Goal: Task Accomplishment & Management: Manage account settings

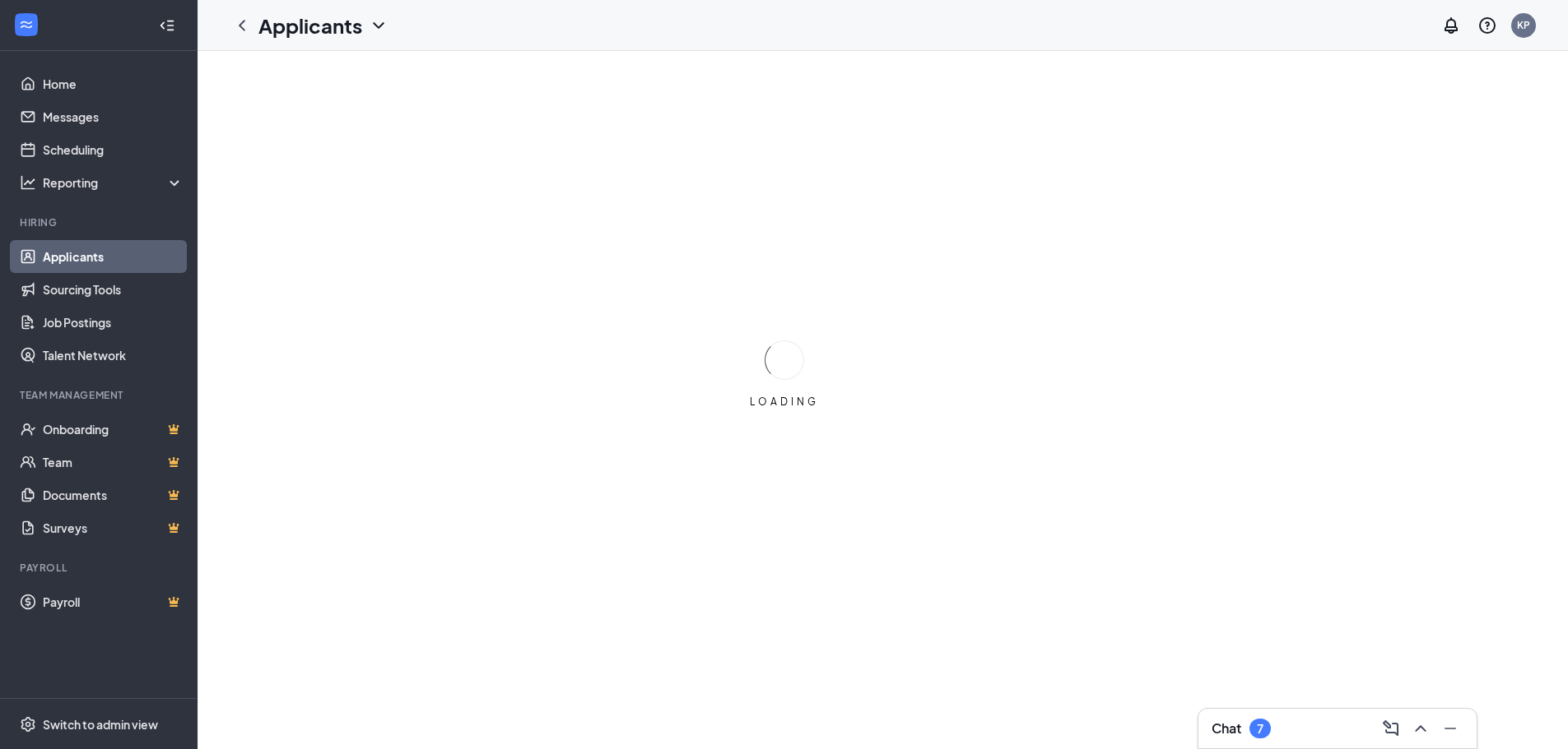
click at [98, 254] on link "Applicants" at bounding box center [113, 256] width 141 height 33
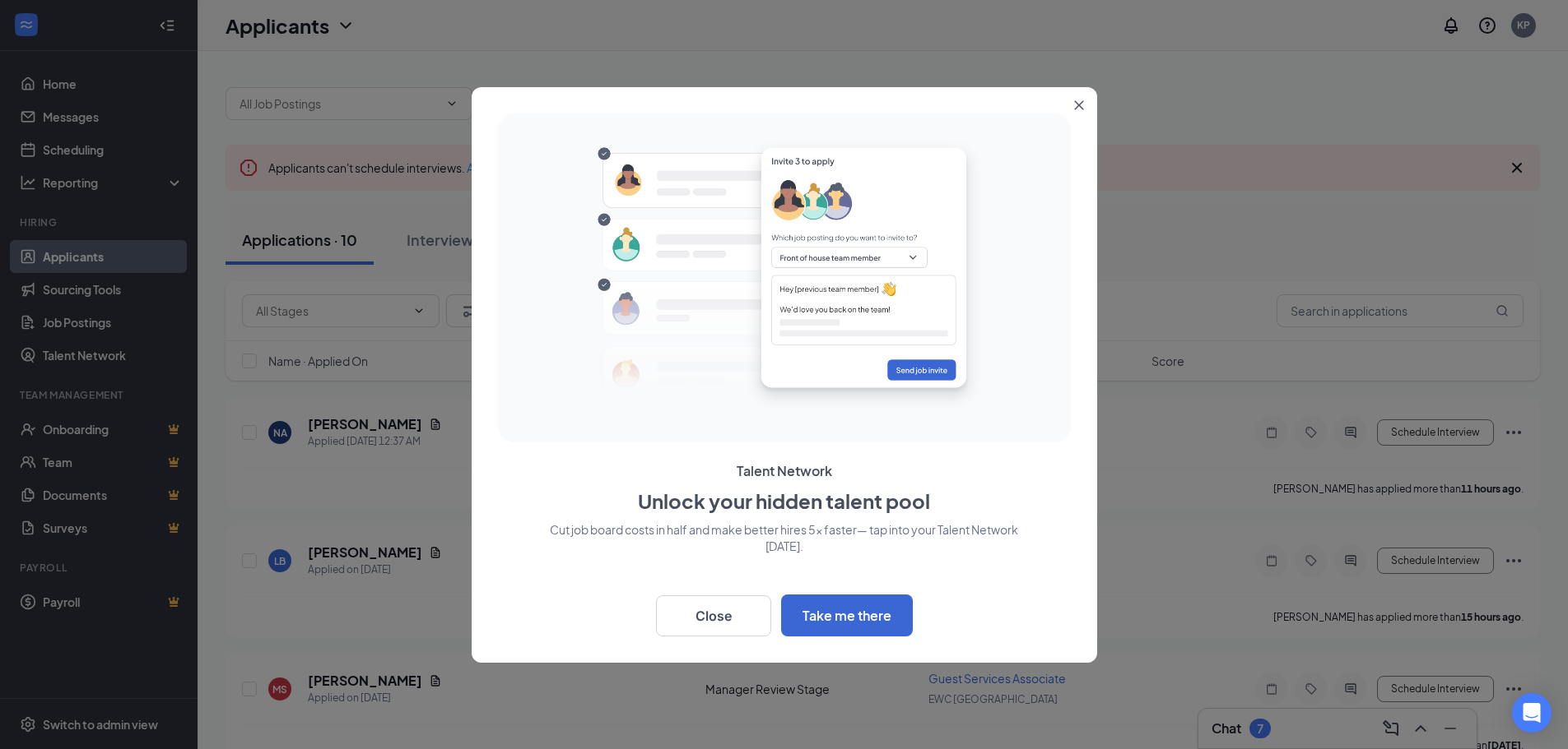
click at [1076, 98] on button "Close" at bounding box center [1082, 101] width 30 height 30
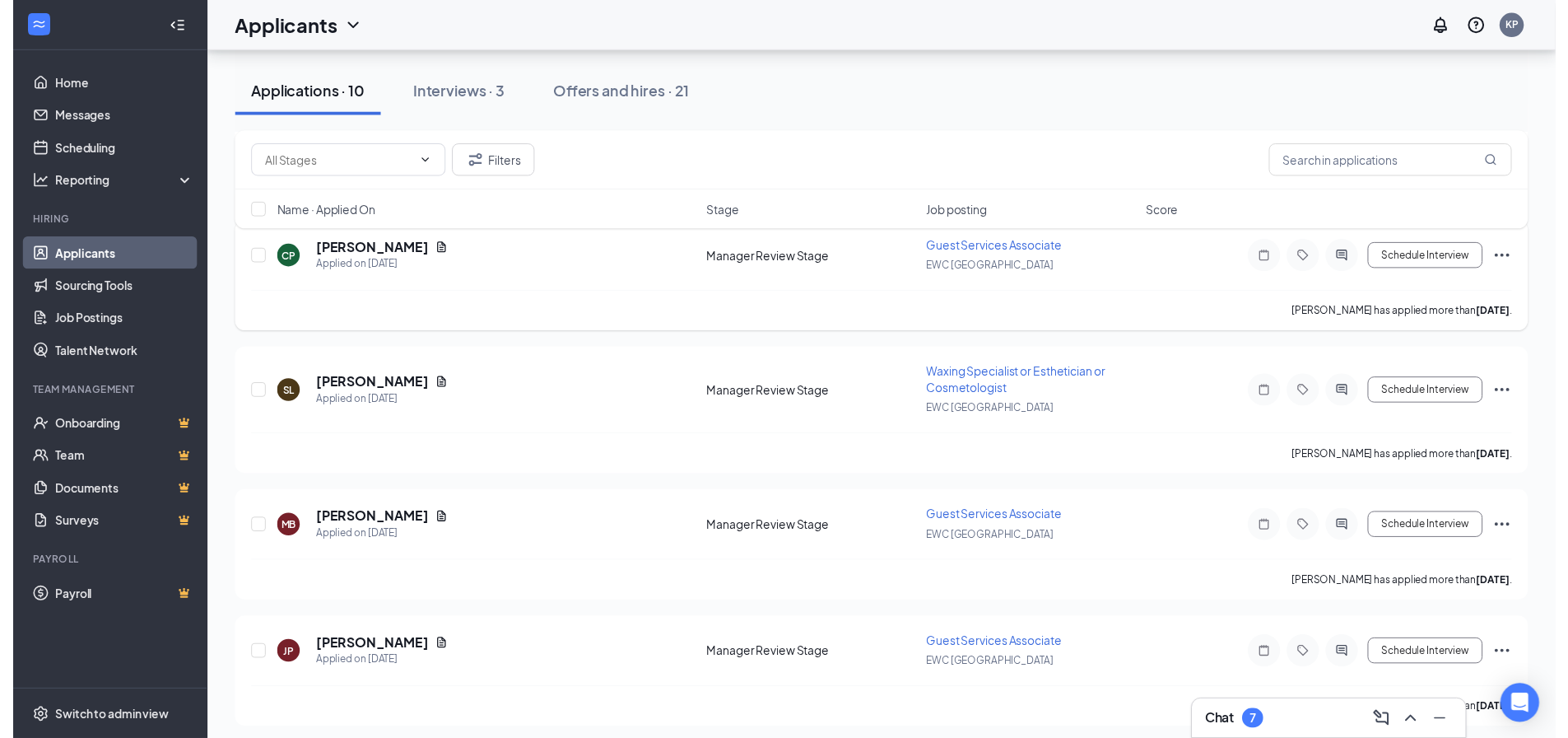
scroll to position [576, 0]
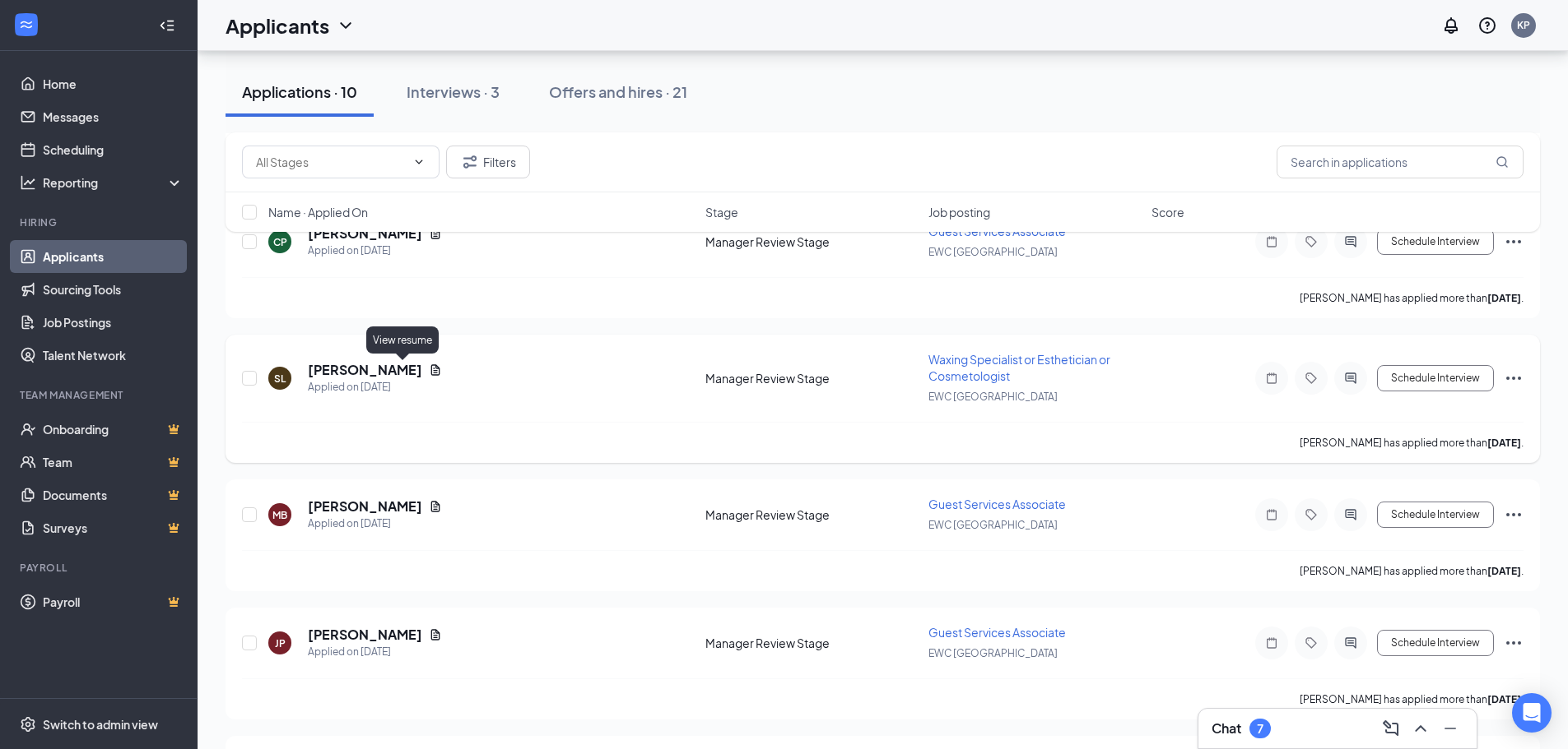
click at [431, 369] on icon "Document" at bounding box center [435, 369] width 9 height 11
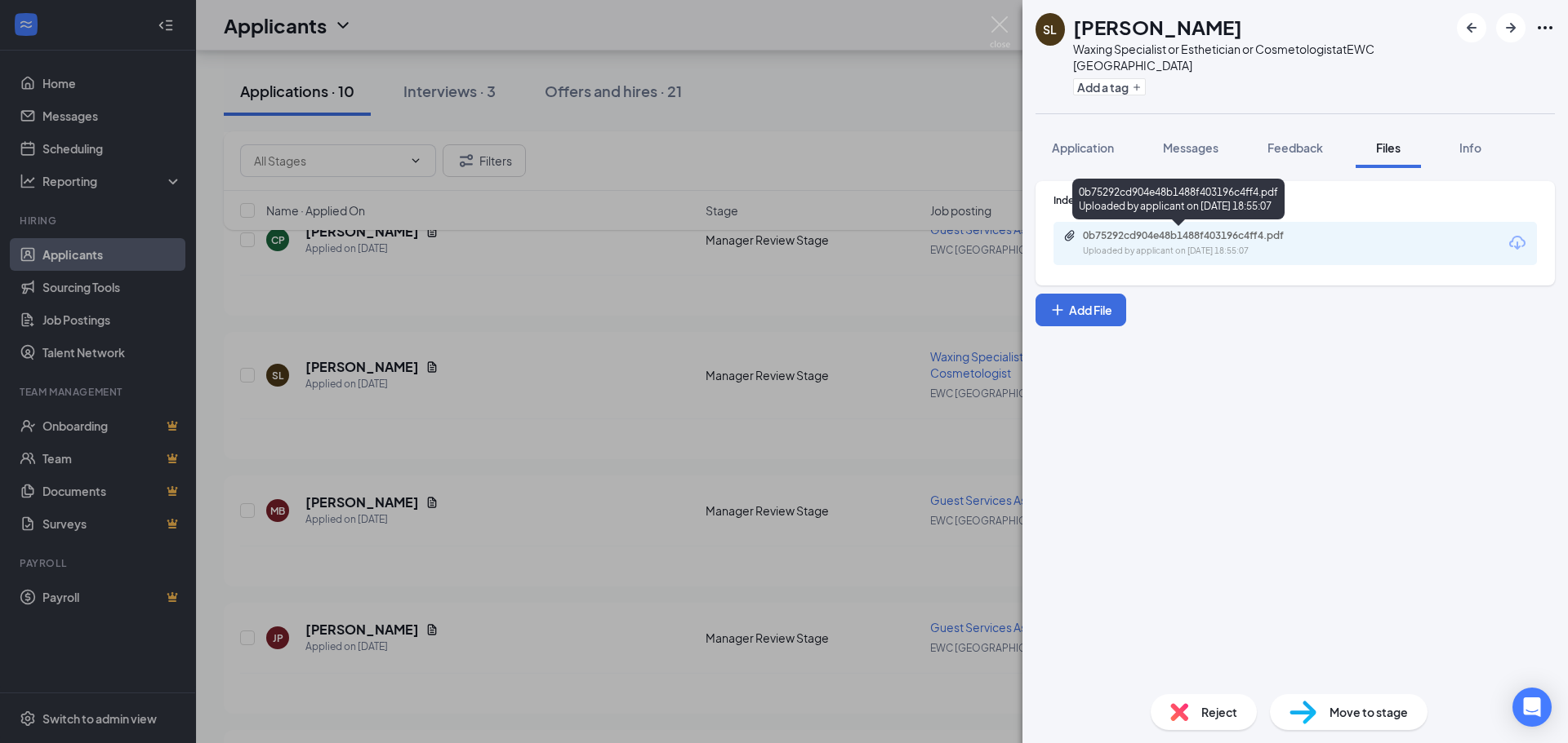
click at [1235, 244] on div "0b75292cd904e48b1488f403196c4ff4.pdf Uploaded by applicant on [DATE] 18:55:07" at bounding box center [1195, 244] width 264 height 29
click at [995, 33] on img at bounding box center [999, 32] width 20 height 32
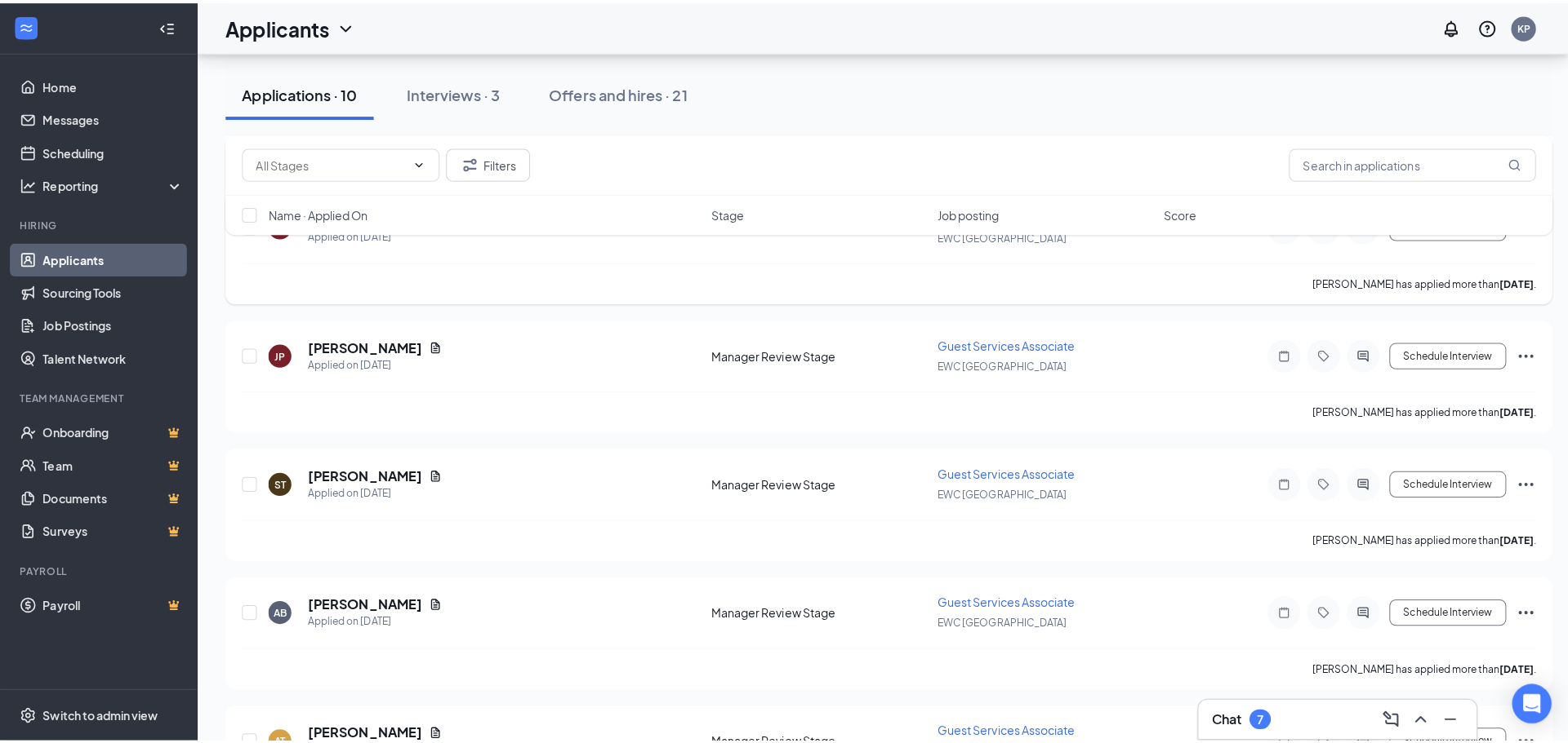
scroll to position [898, 0]
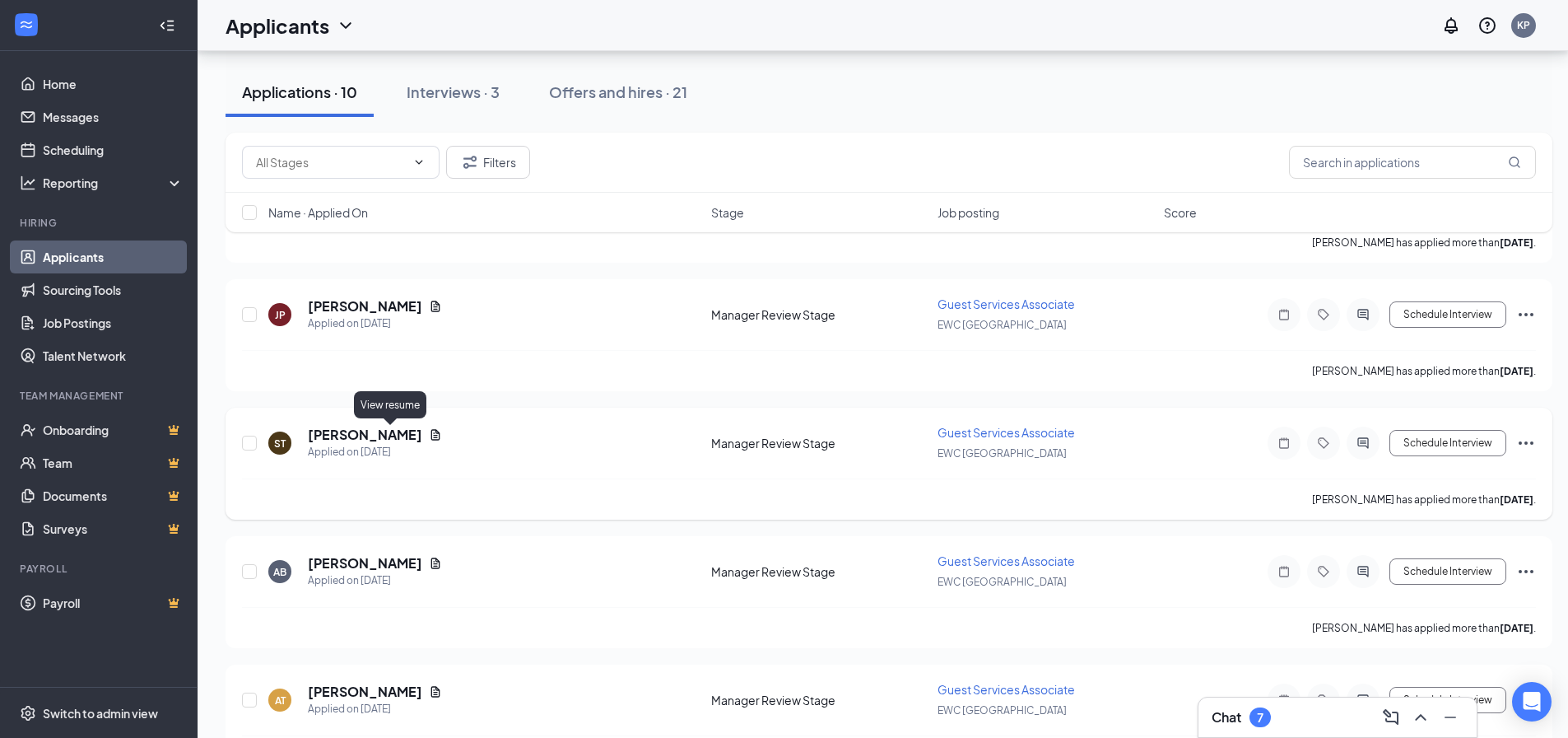
click at [429, 431] on icon "Document" at bounding box center [436, 435] width 14 height 14
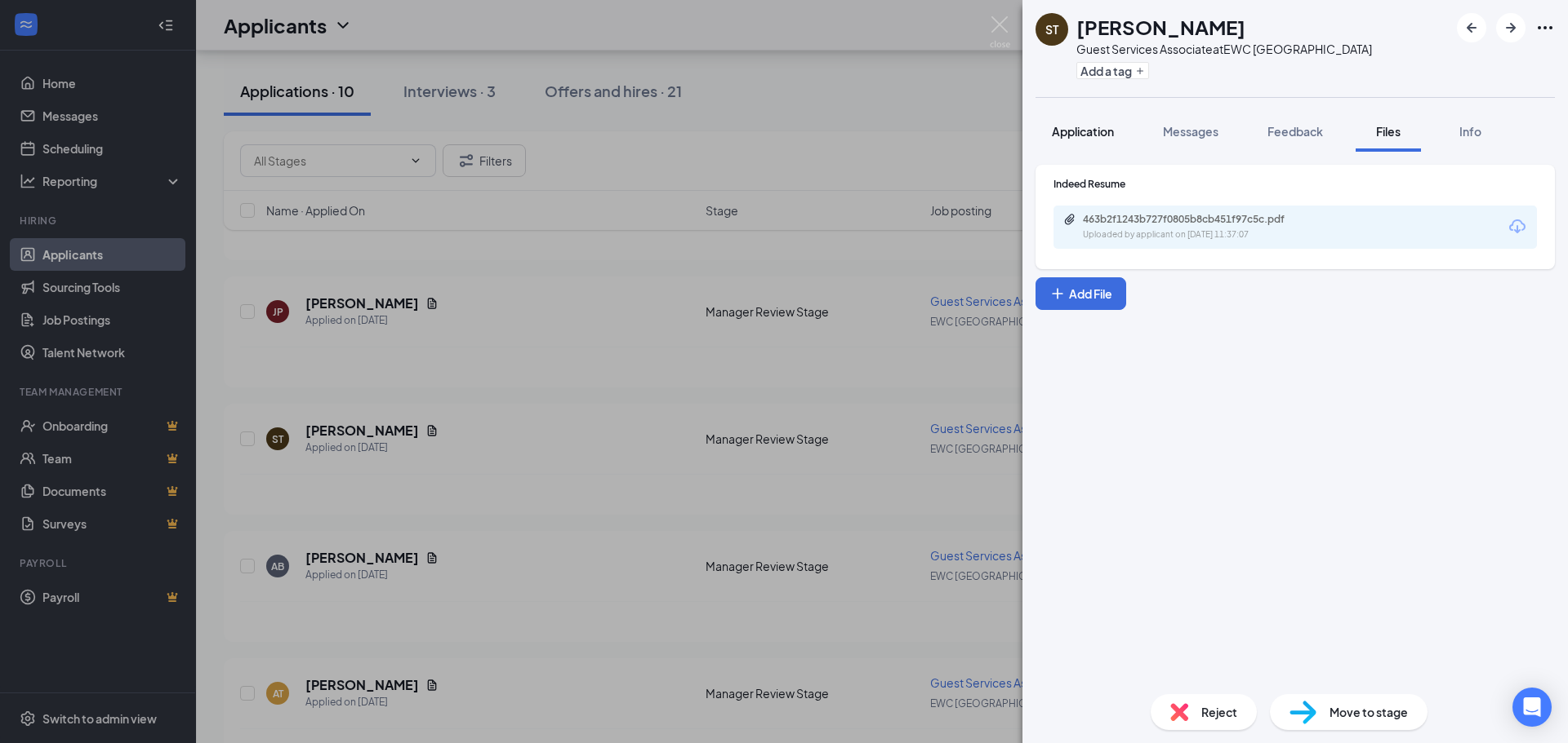
click at [1087, 122] on button "Application" at bounding box center [1082, 131] width 95 height 41
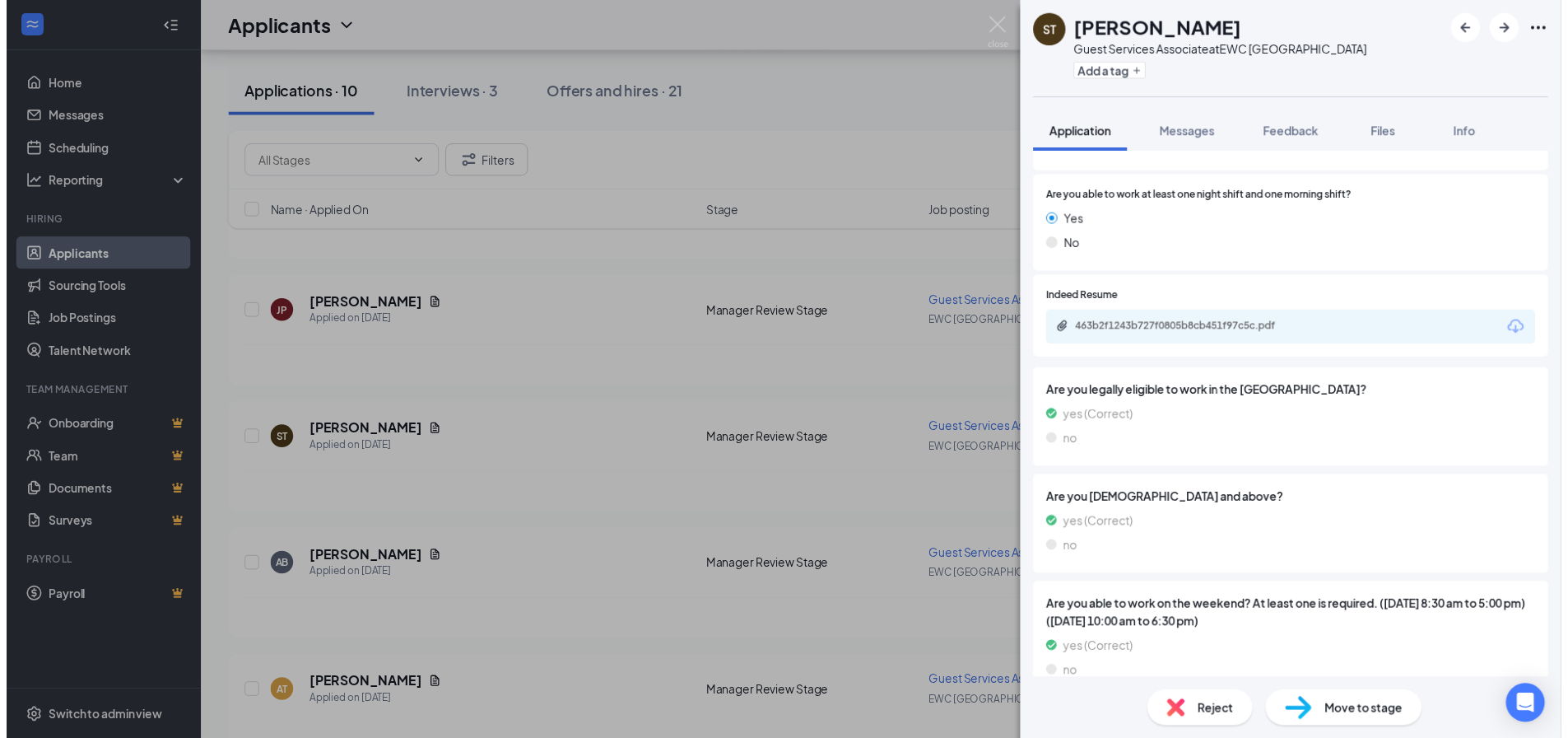
scroll to position [1458, 0]
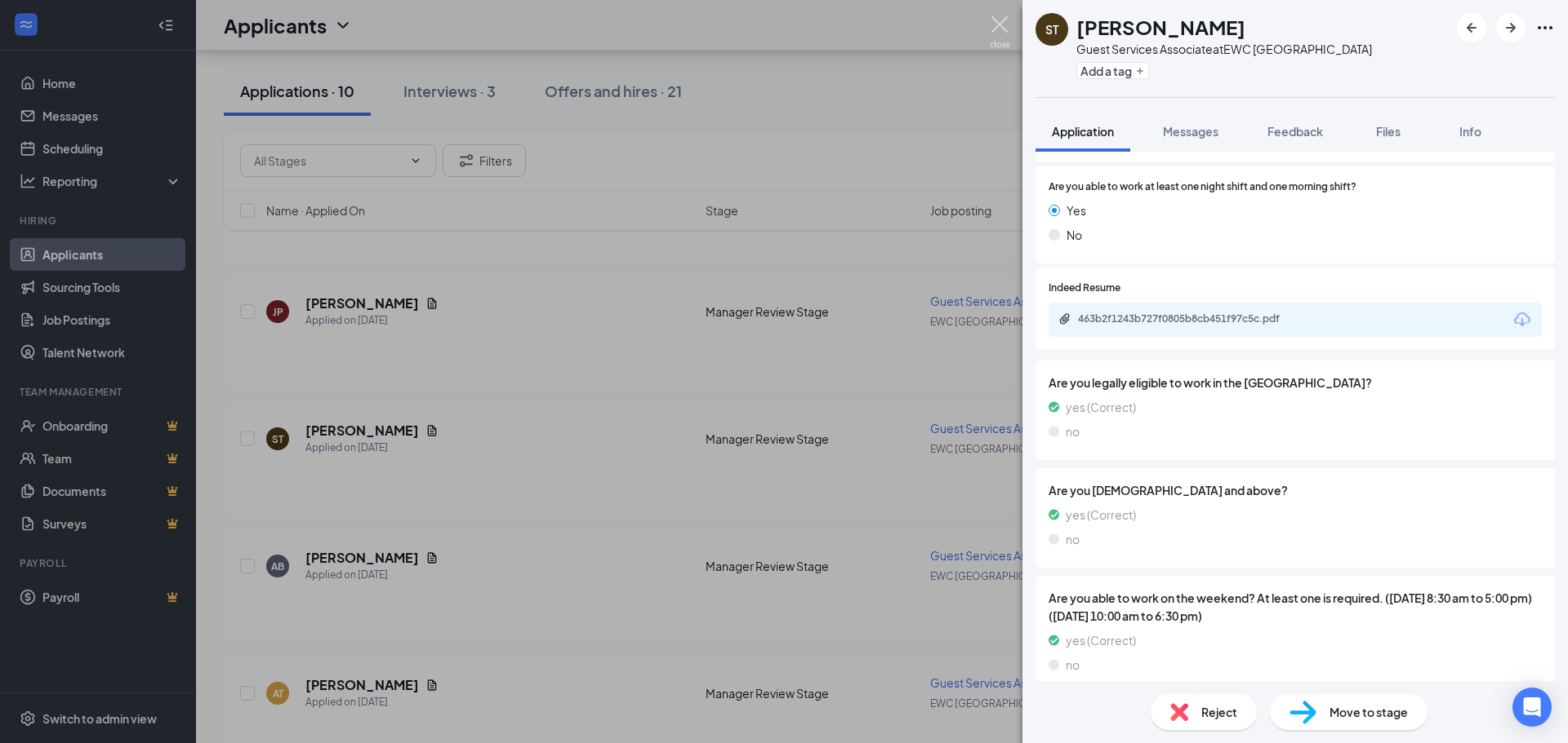
click at [1001, 25] on img at bounding box center [999, 32] width 20 height 32
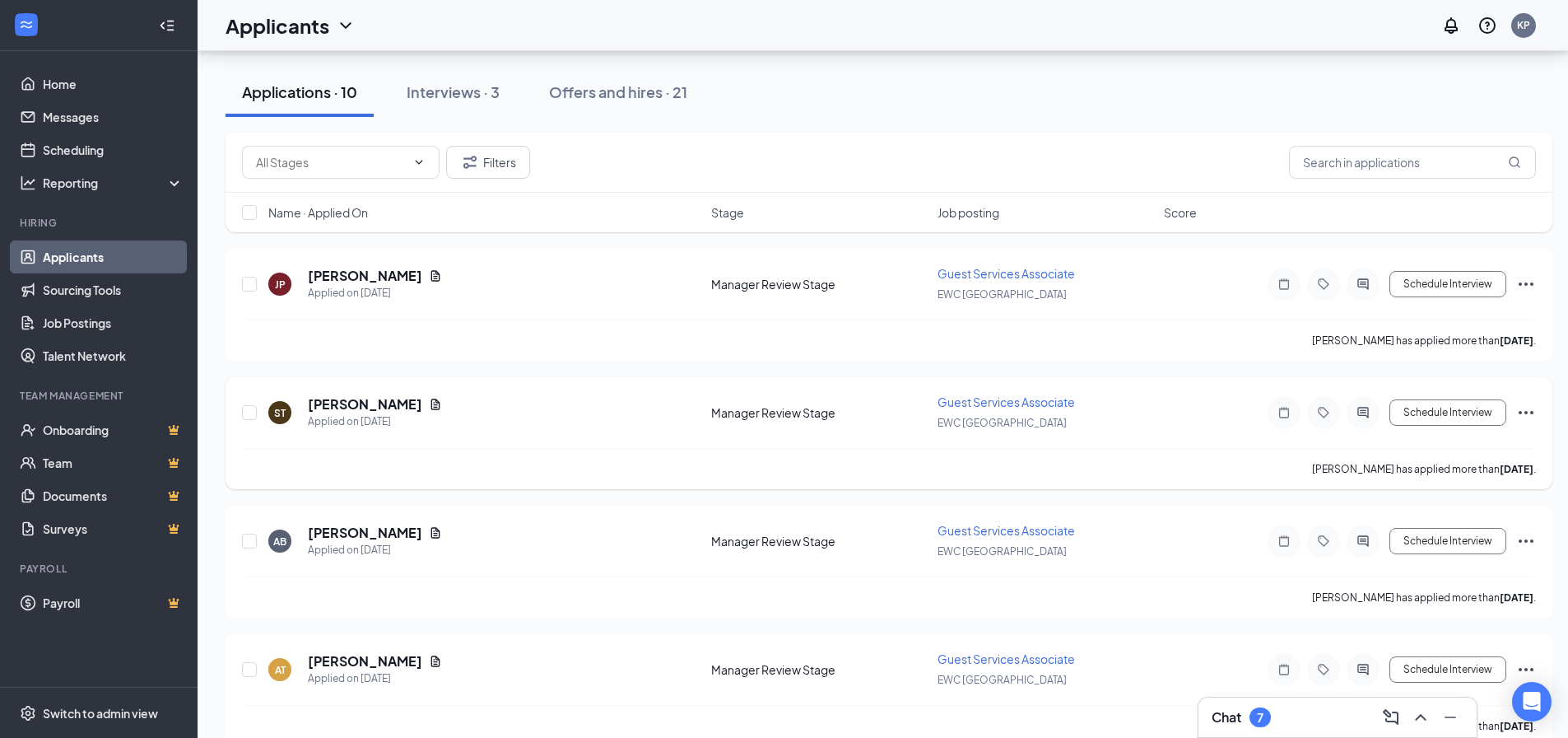
scroll to position [964, 0]
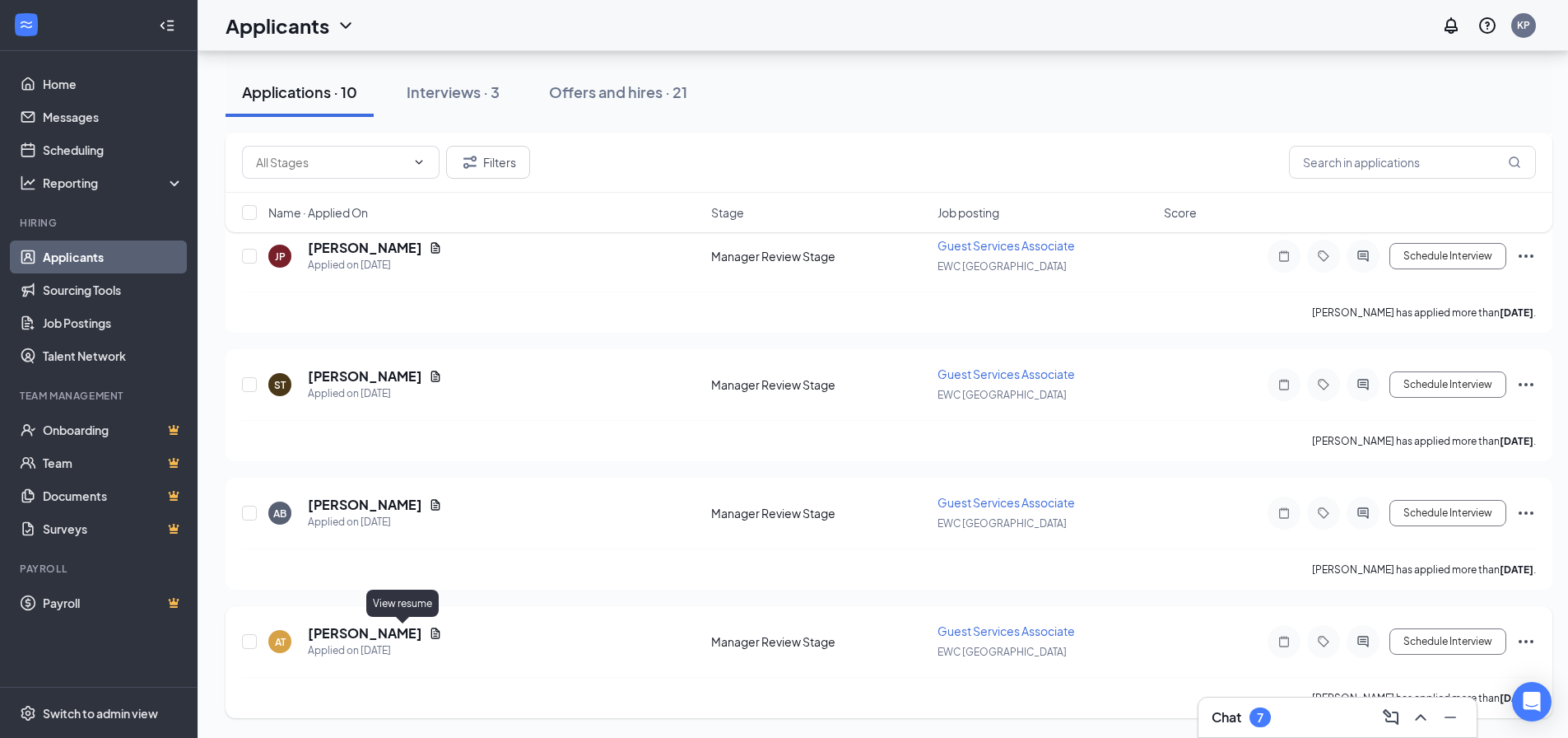
click at [429, 638] on icon "Document" at bounding box center [436, 633] width 14 height 14
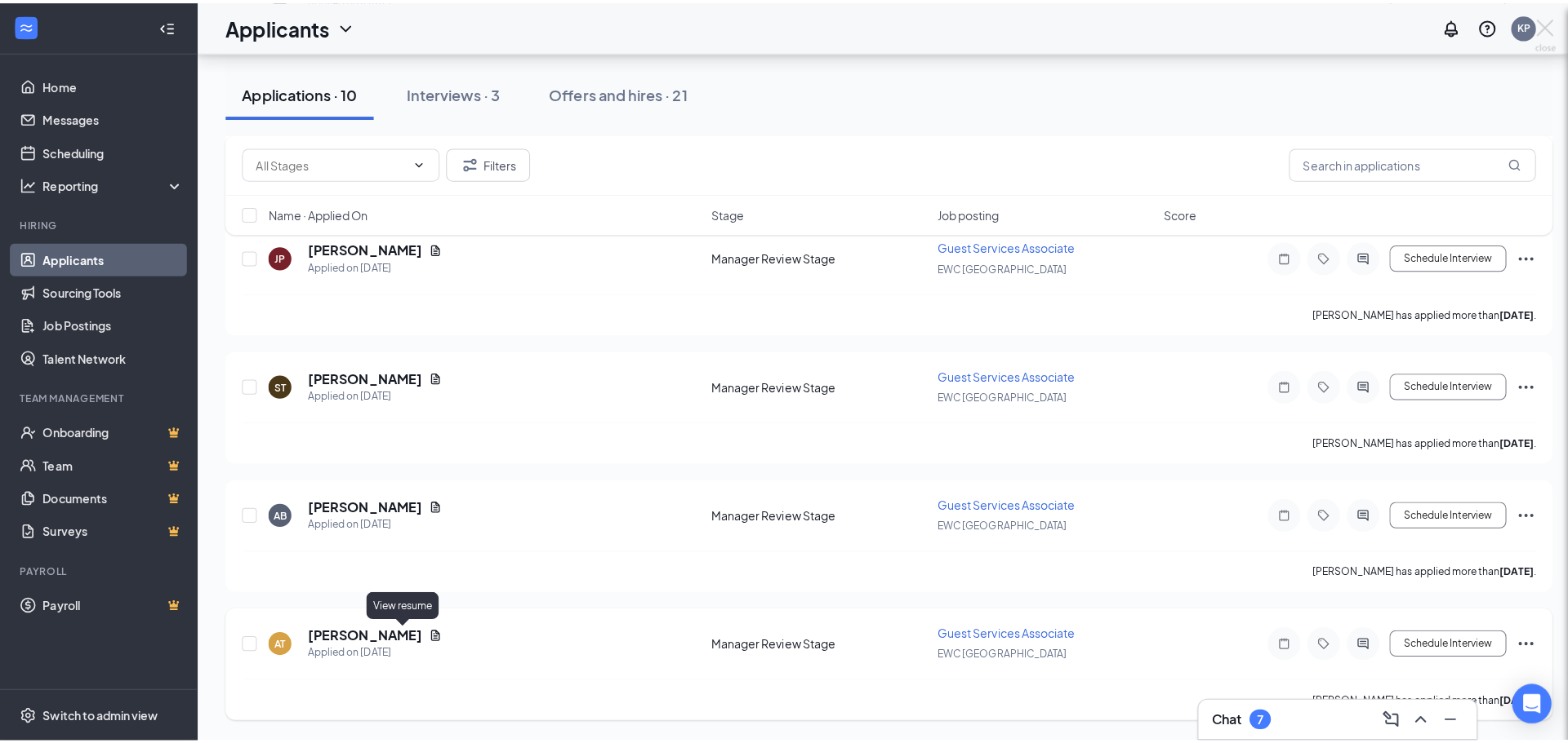
scroll to position [944, 0]
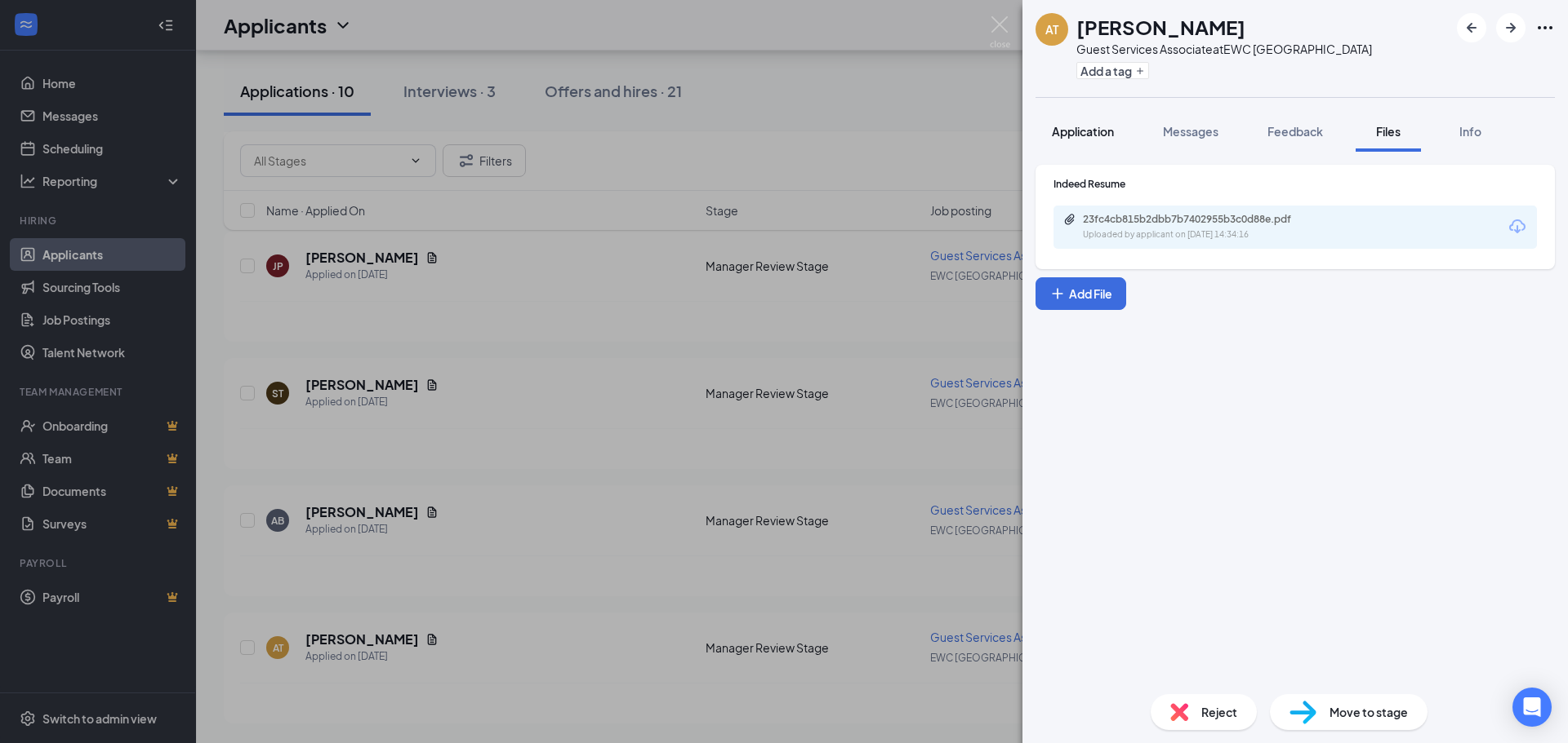
click at [1063, 136] on span "Application" at bounding box center [1082, 131] width 62 height 14
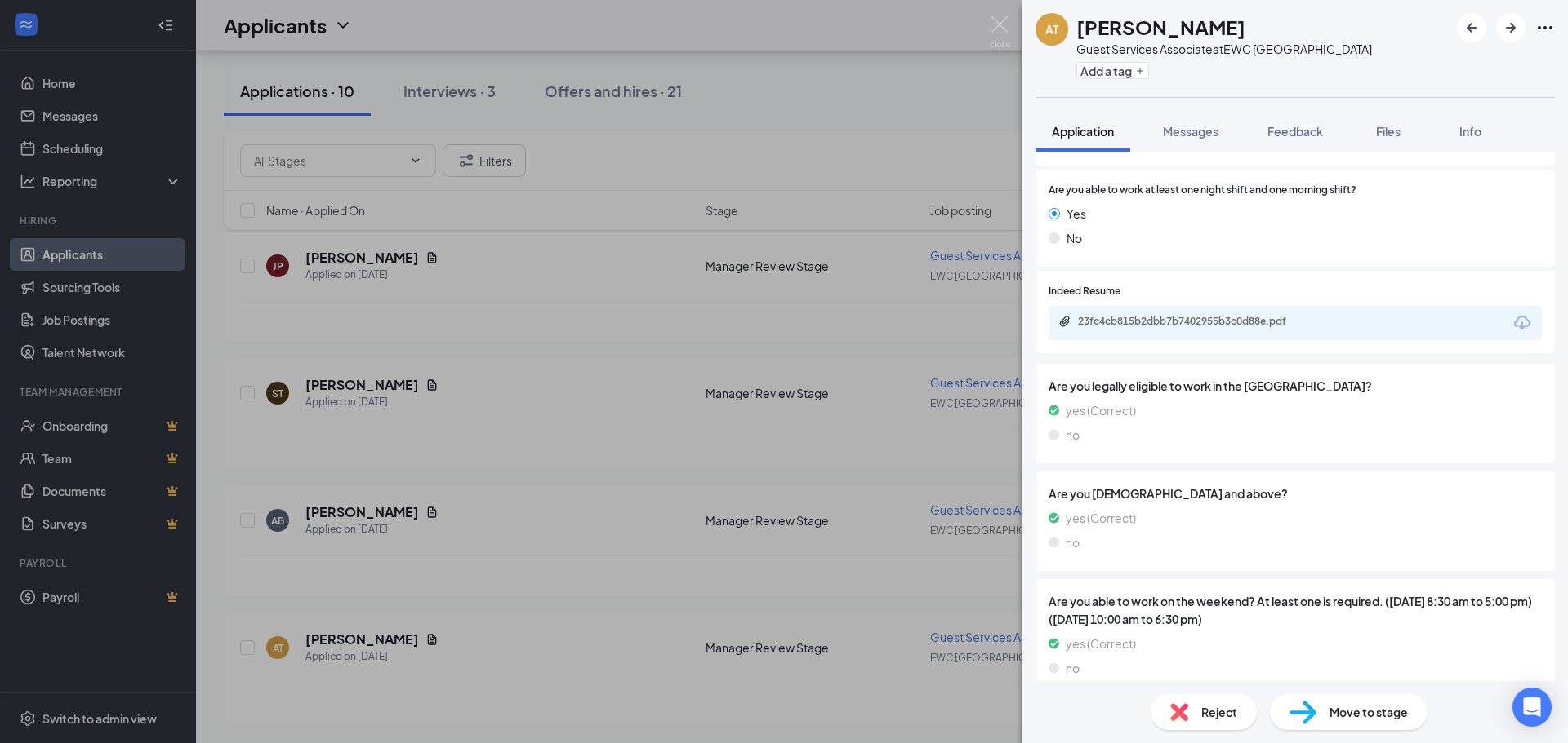
scroll to position [1445, 0]
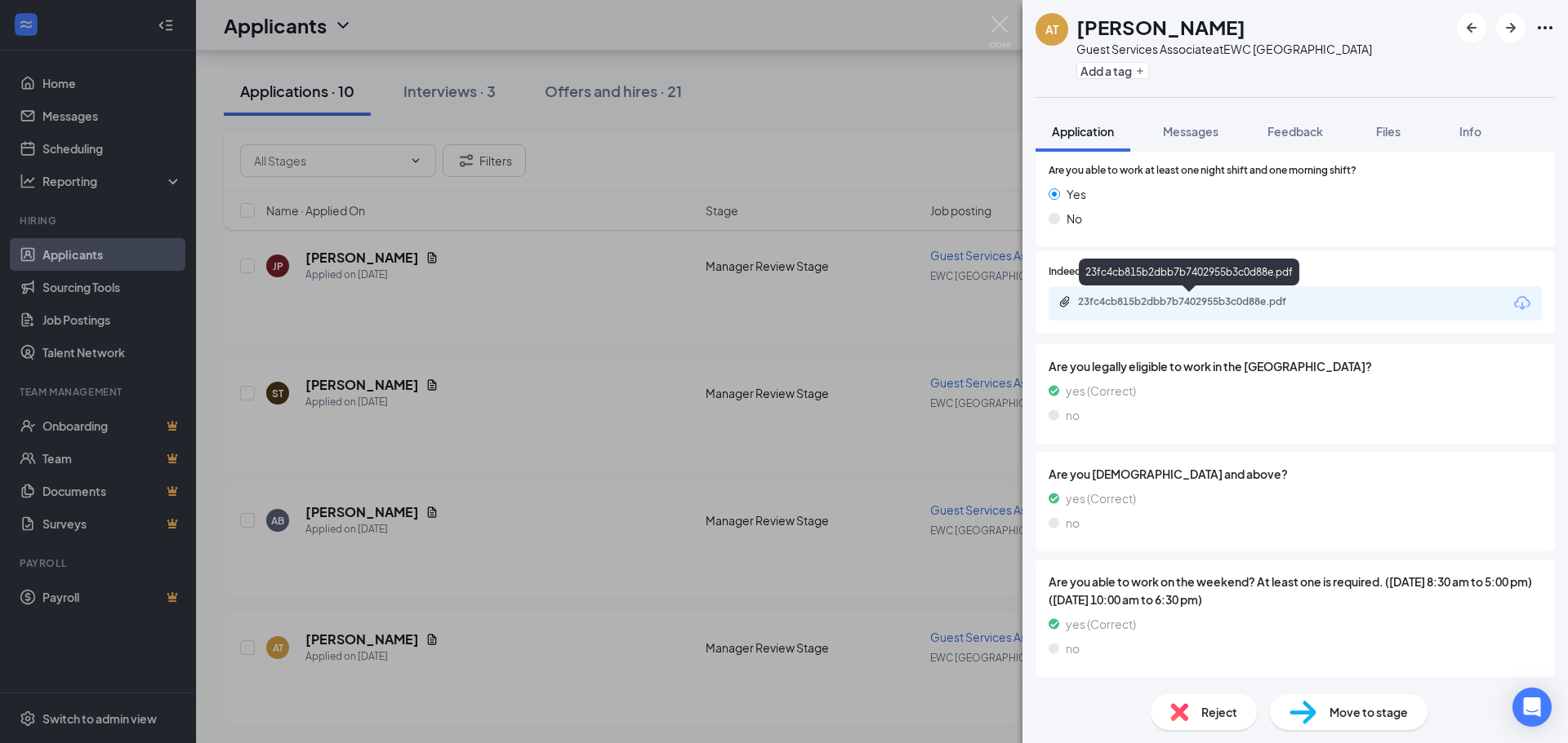
click at [1156, 298] on div "23fc4cb815b2dbb7b7402955b3c0d88e.pdf" at bounding box center [1191, 302] width 229 height 13
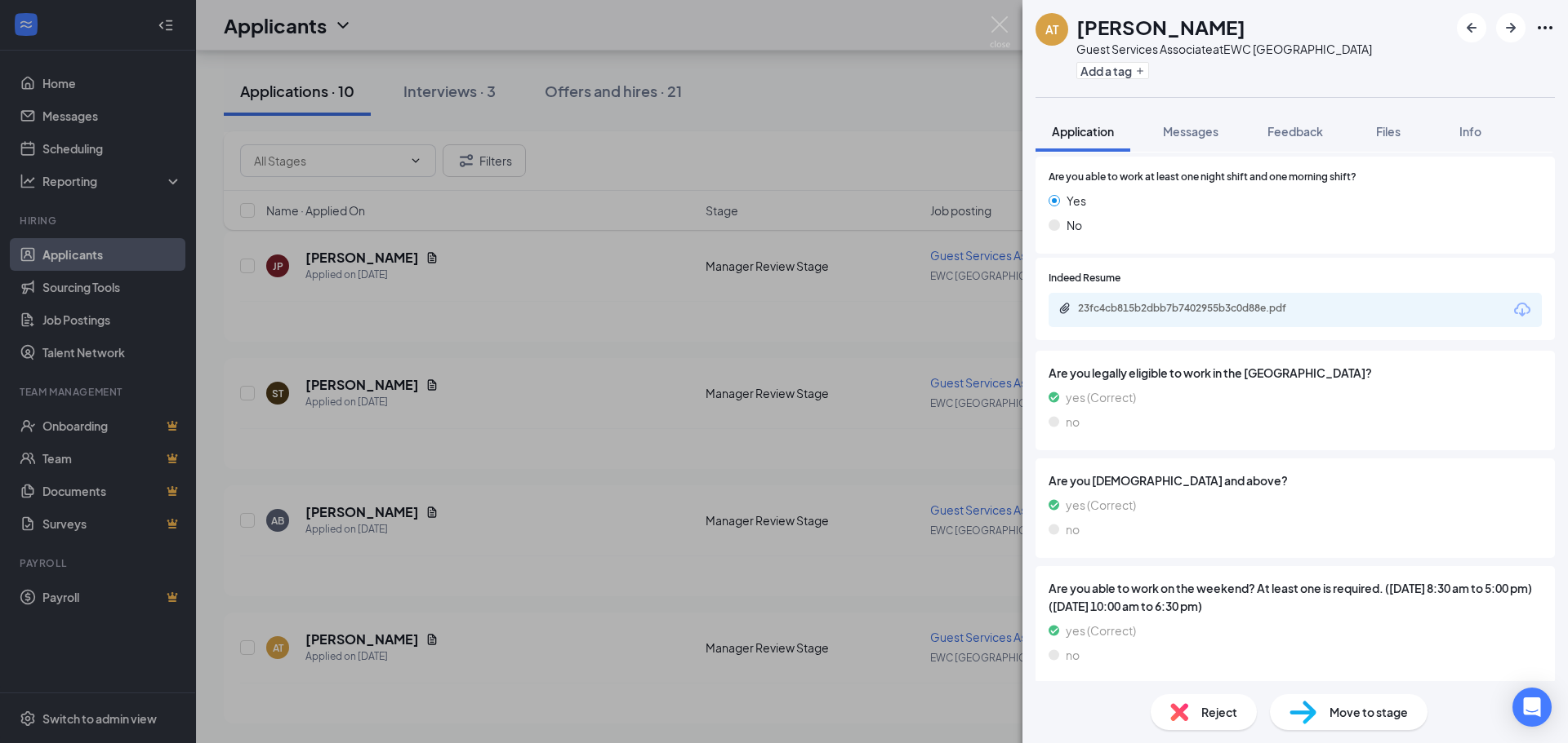
click at [1219, 717] on span "Reject" at bounding box center [1219, 712] width 36 height 18
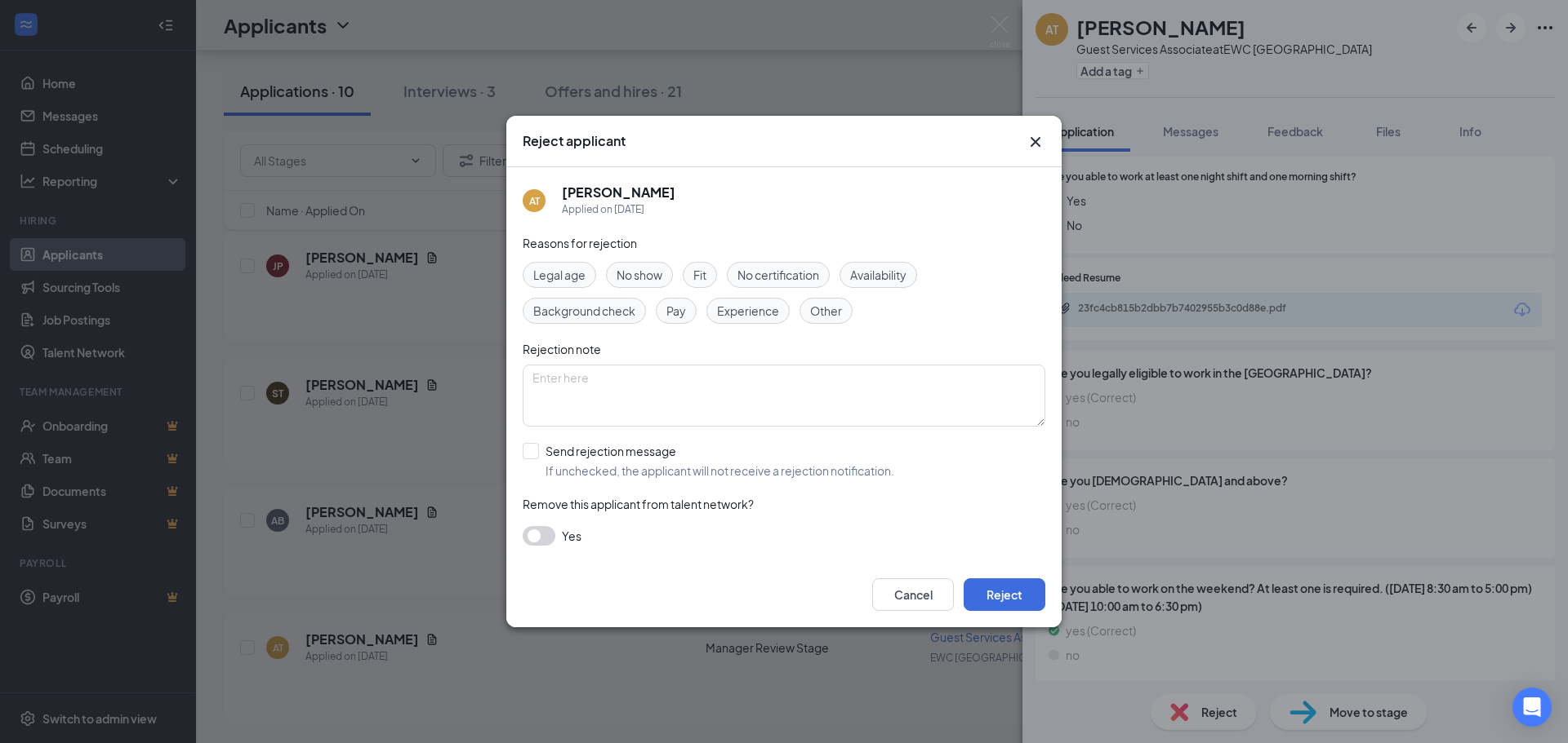
click at [698, 283] on span "Fit" at bounding box center [700, 274] width 13 height 18
click at [997, 589] on button "Reject" at bounding box center [1004, 595] width 81 height 33
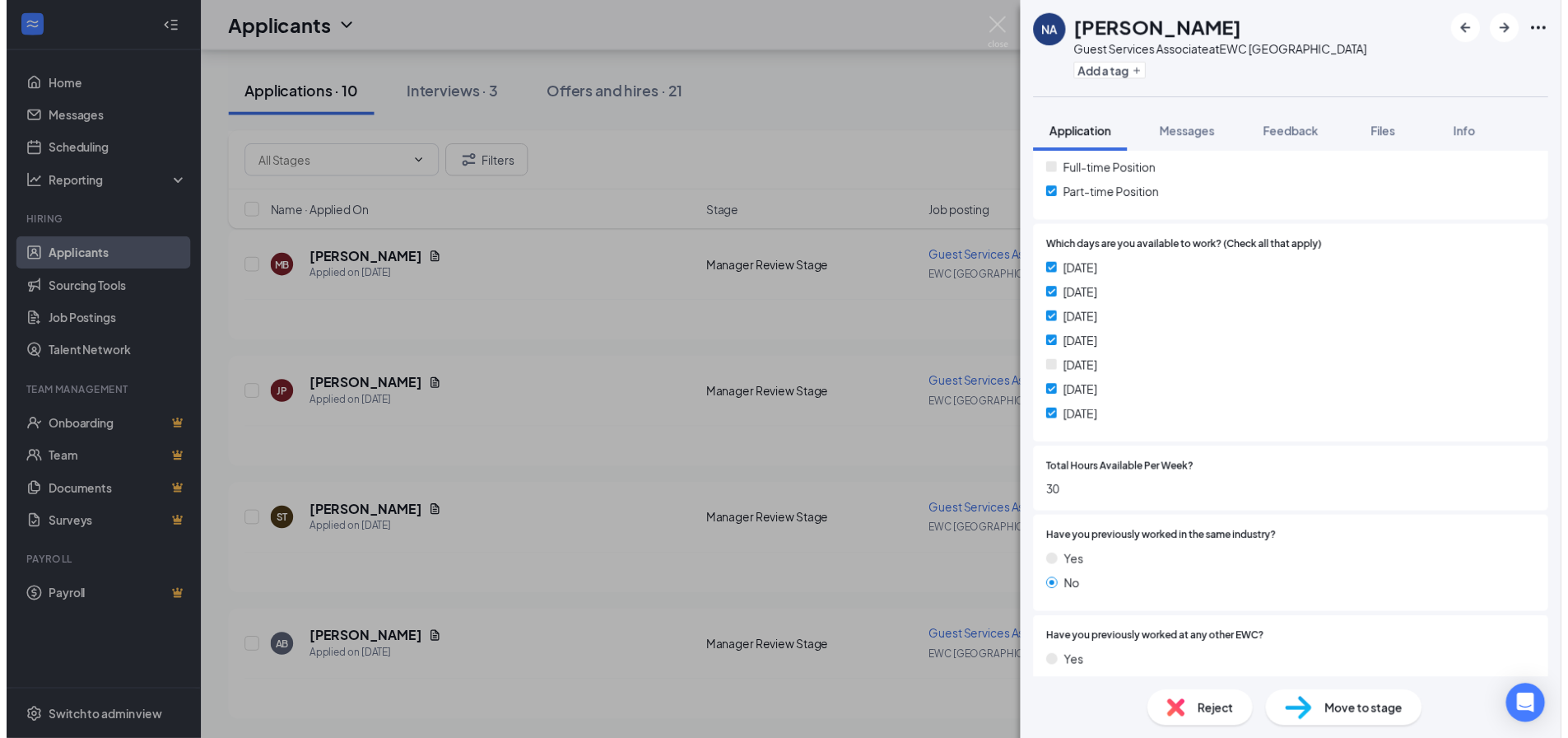
scroll to position [165, 0]
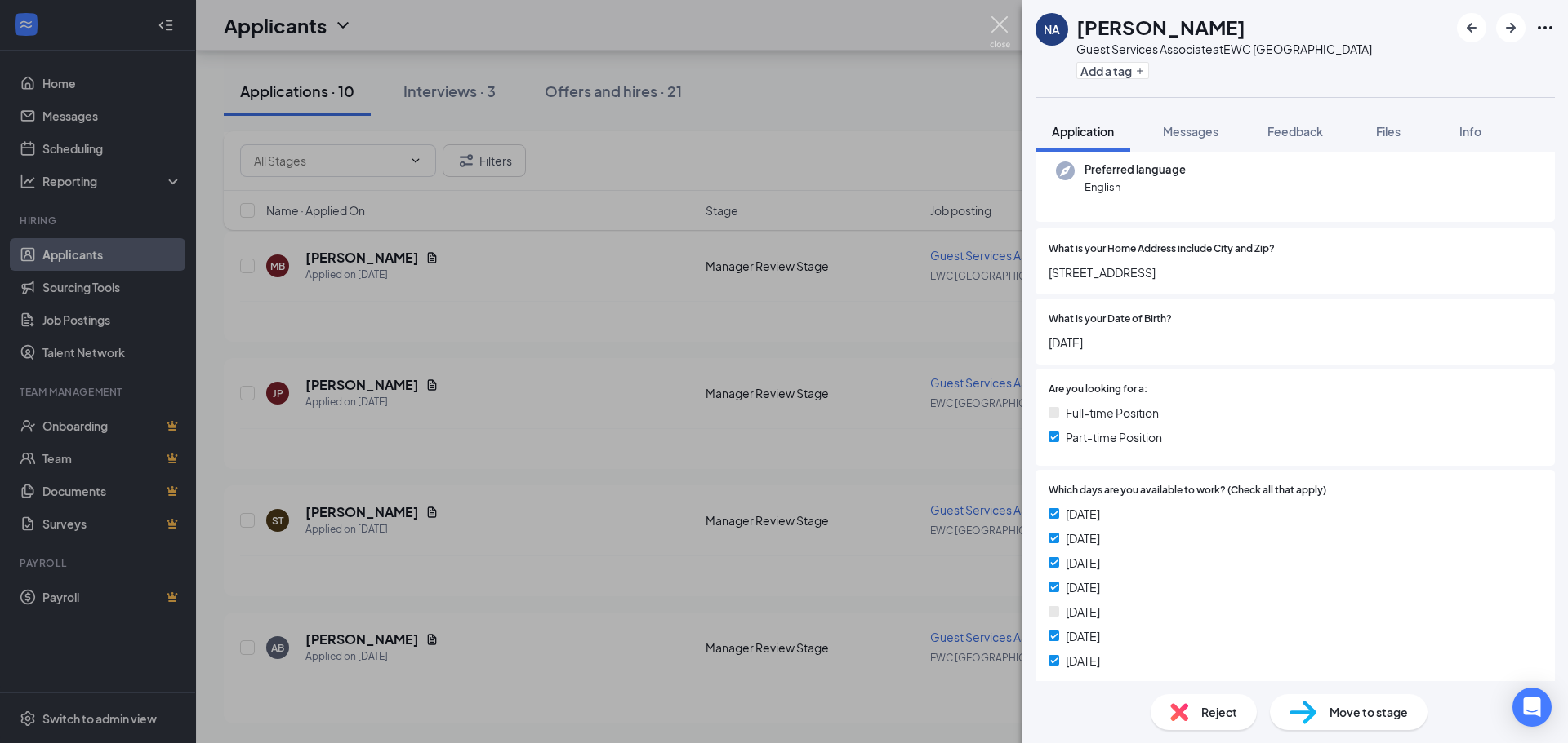
click at [999, 27] on img at bounding box center [999, 32] width 20 height 32
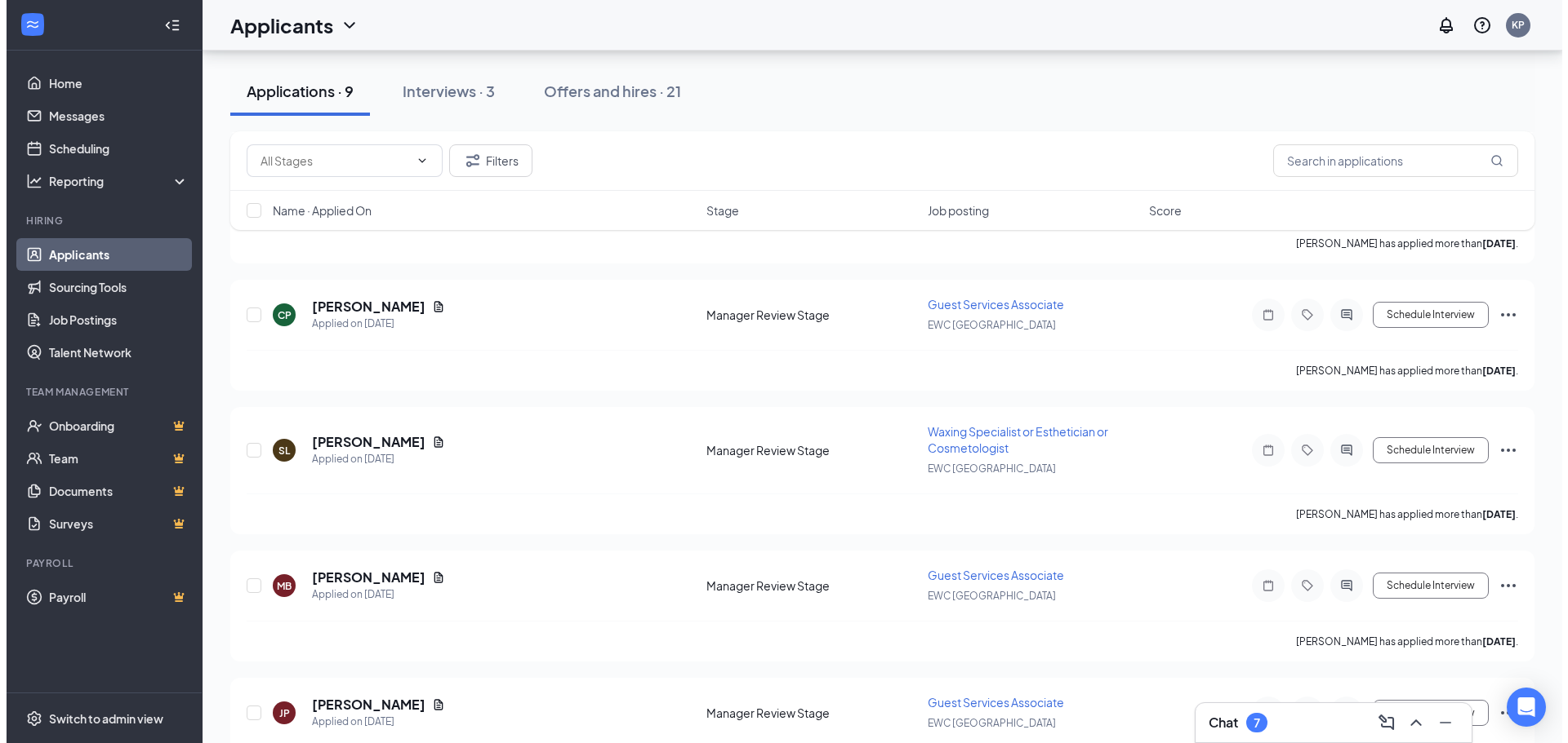
scroll to position [490, 0]
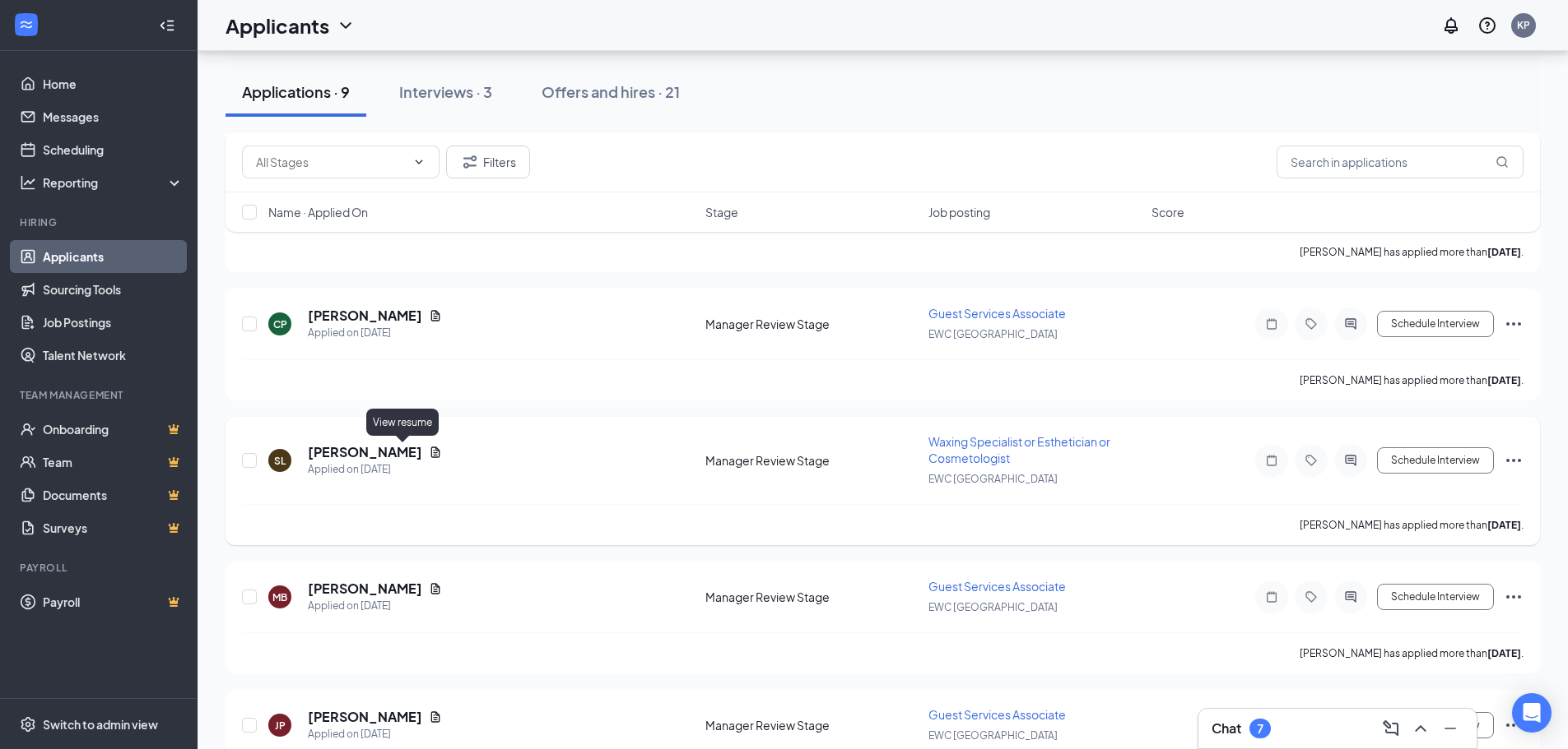
click at [429, 452] on icon "Document" at bounding box center [436, 453] width 14 height 13
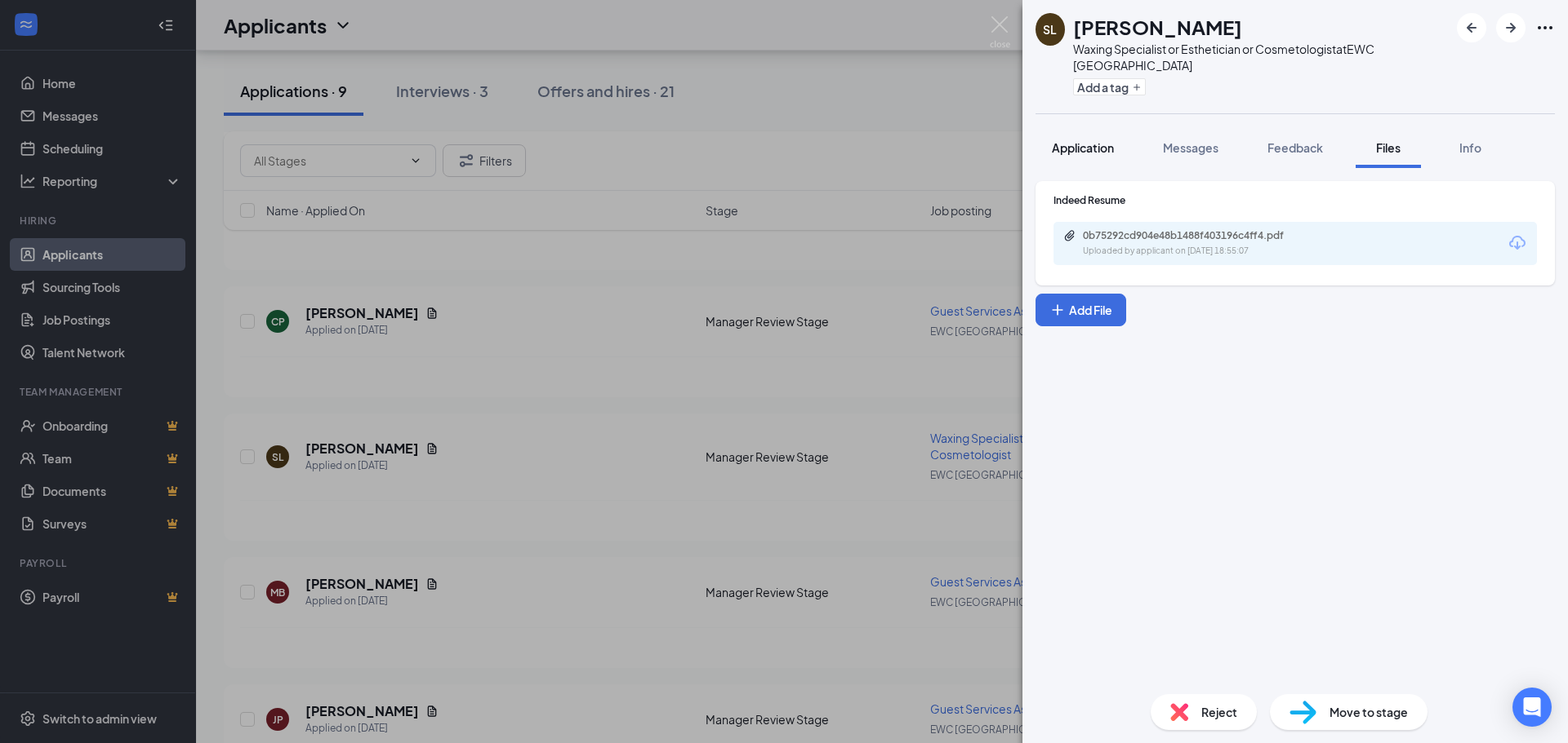
click at [1098, 159] on button "Application" at bounding box center [1082, 147] width 95 height 41
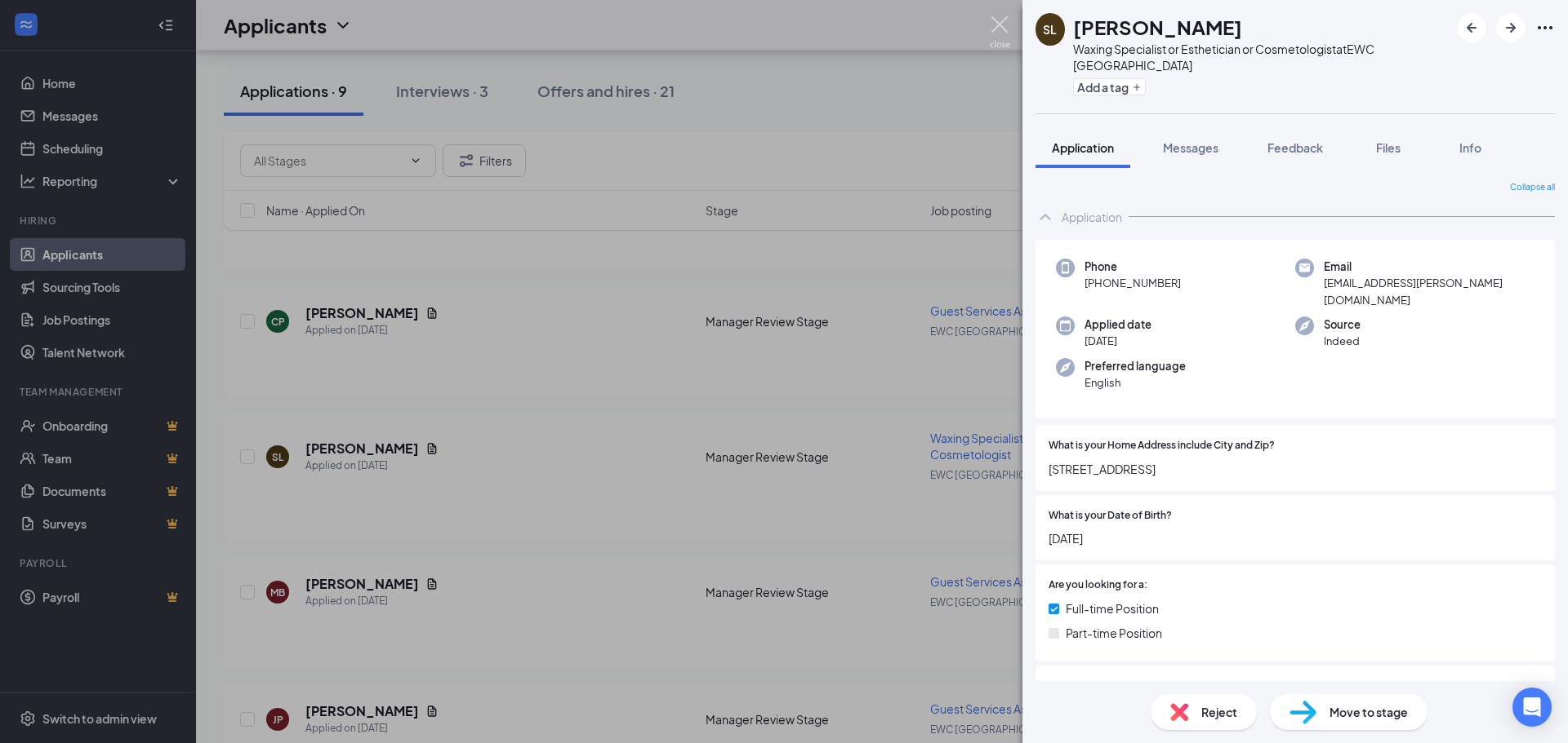
click at [1004, 26] on img at bounding box center [999, 32] width 20 height 32
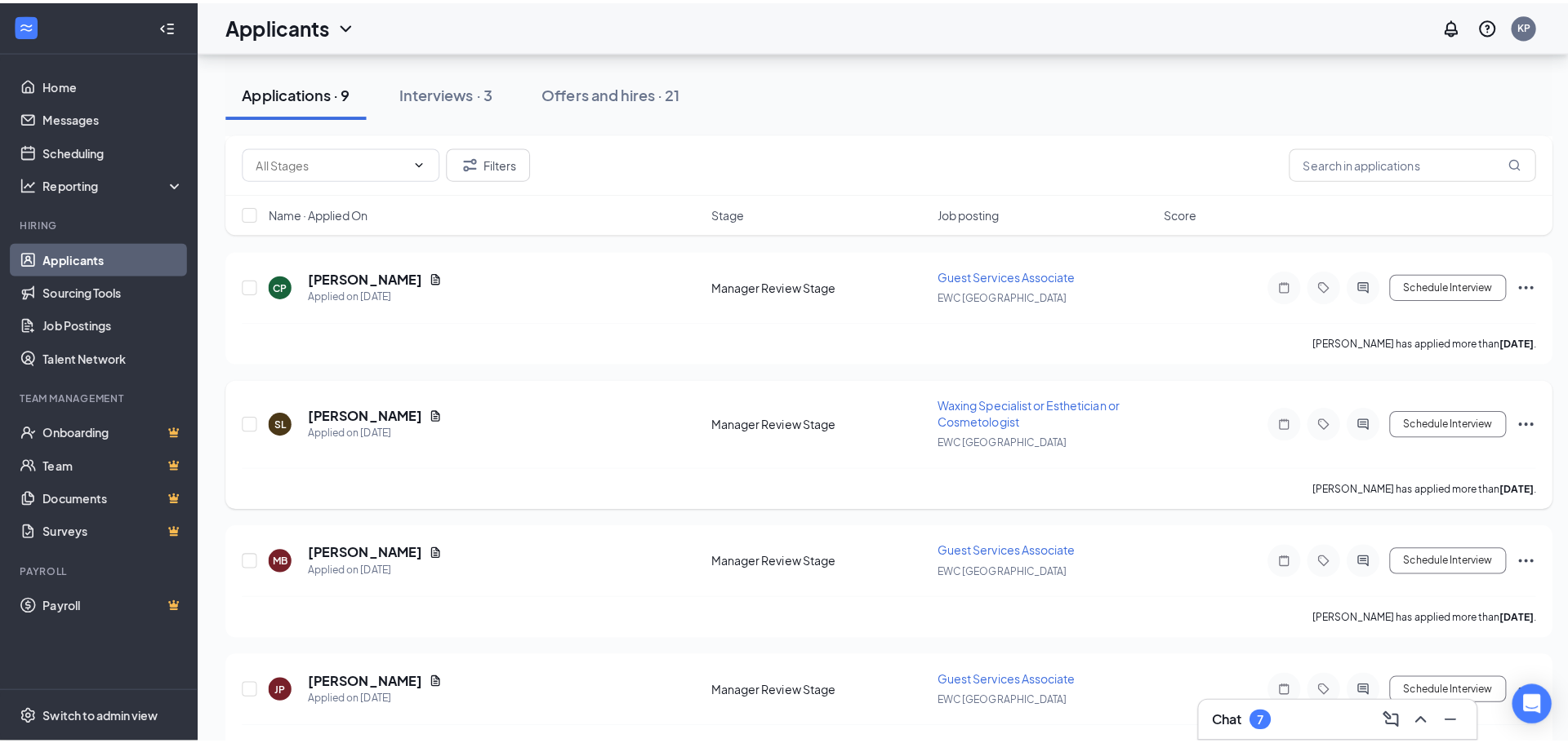
scroll to position [490, 0]
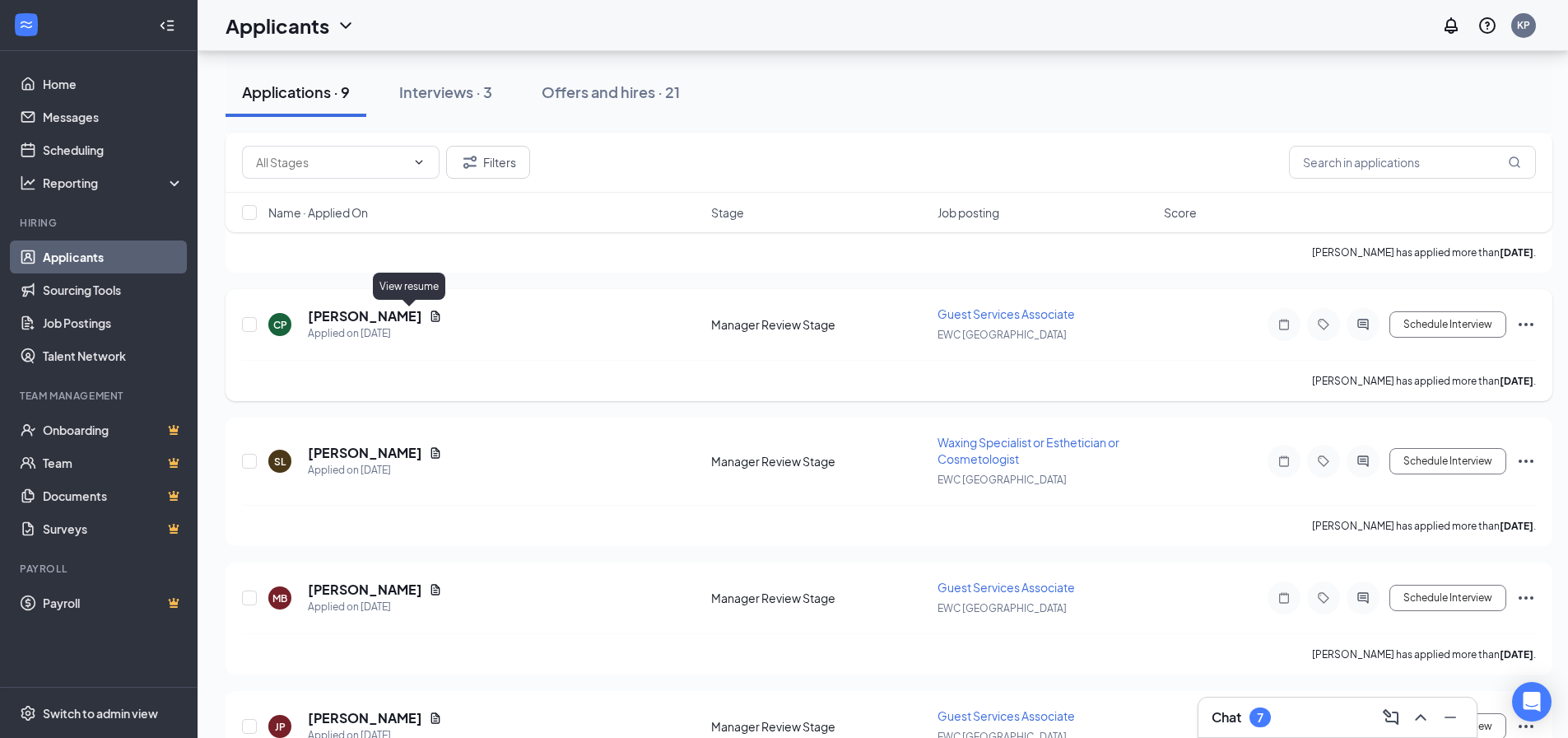
click at [429, 315] on icon "Document" at bounding box center [436, 316] width 14 height 14
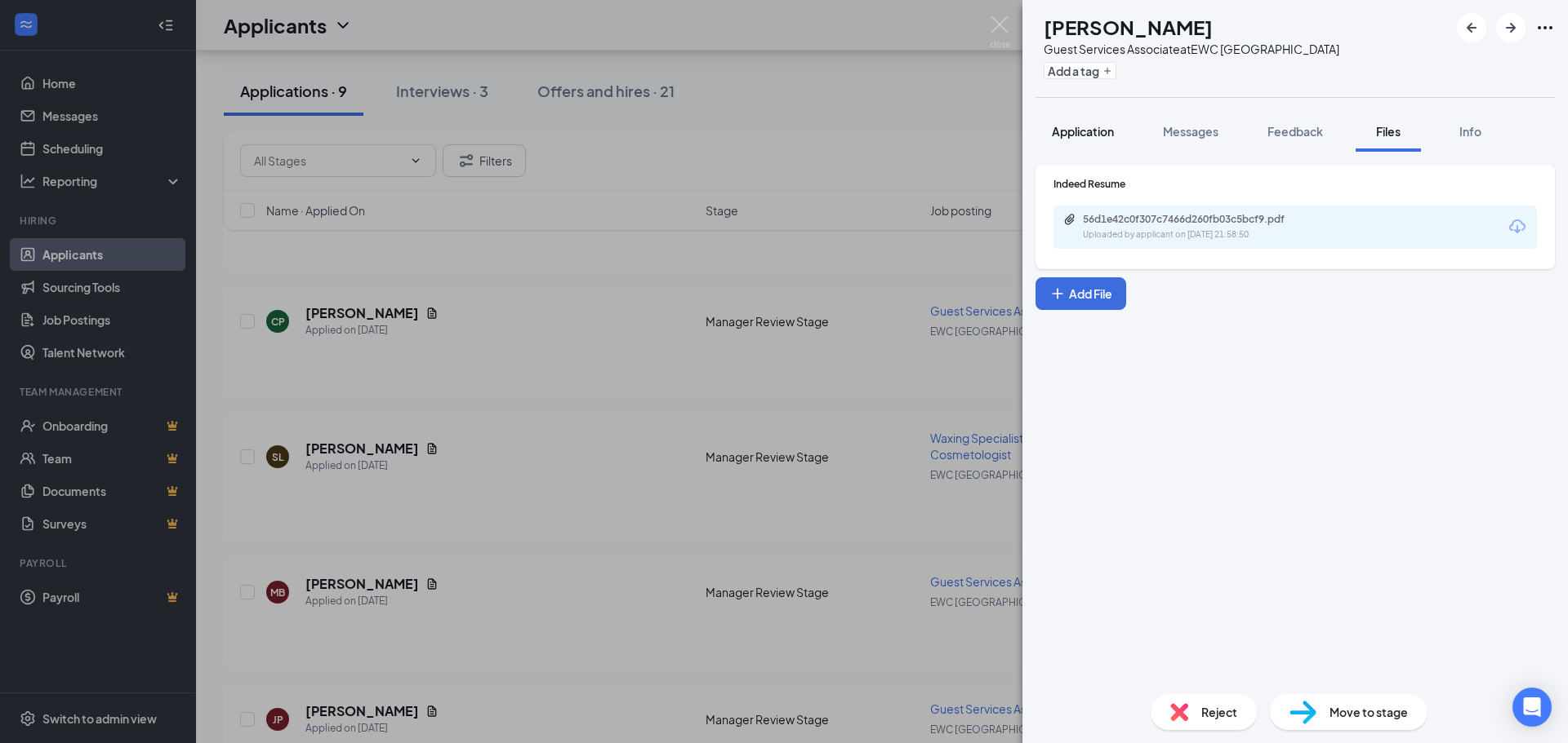
click at [1099, 137] on span "Application" at bounding box center [1082, 131] width 62 height 14
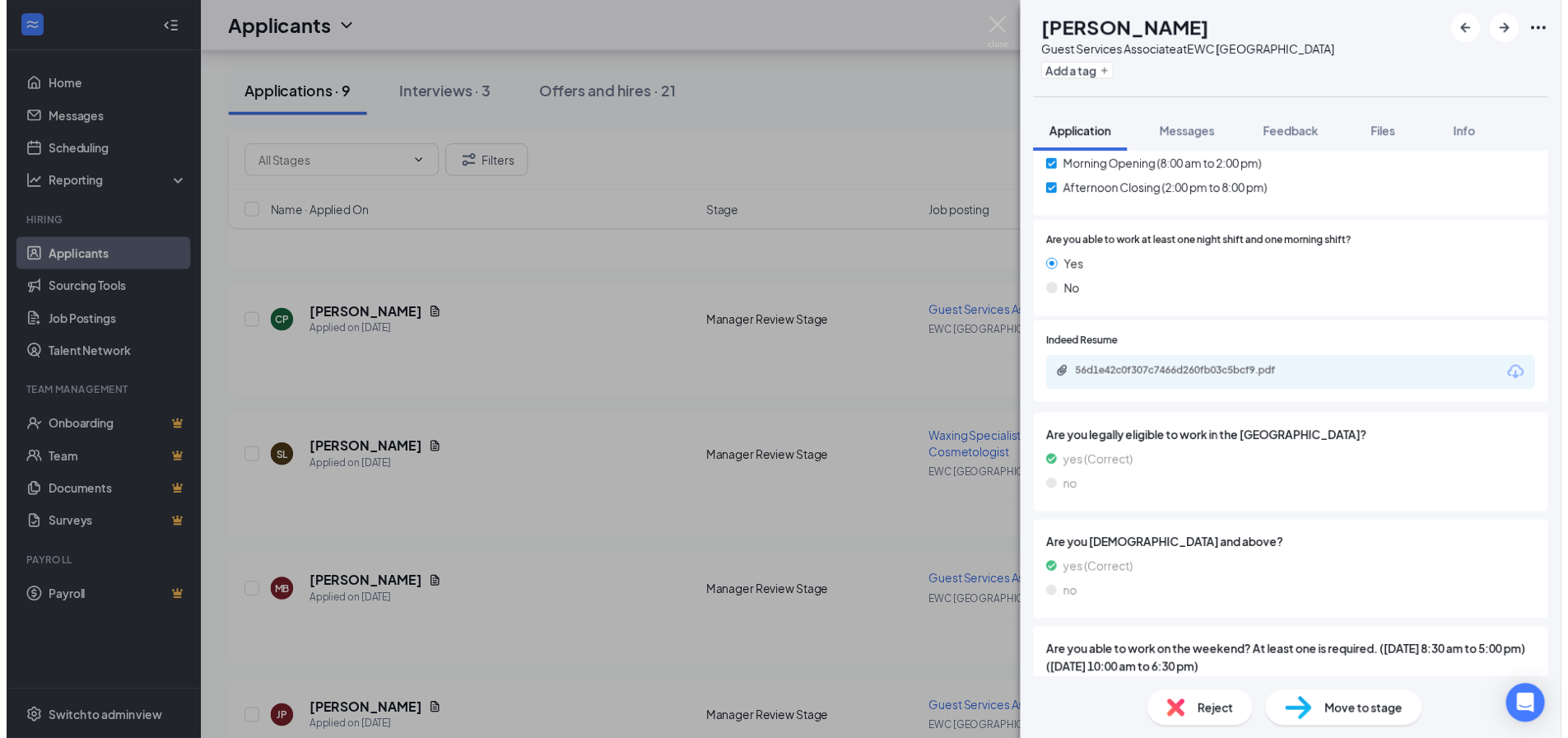
scroll to position [1376, 0]
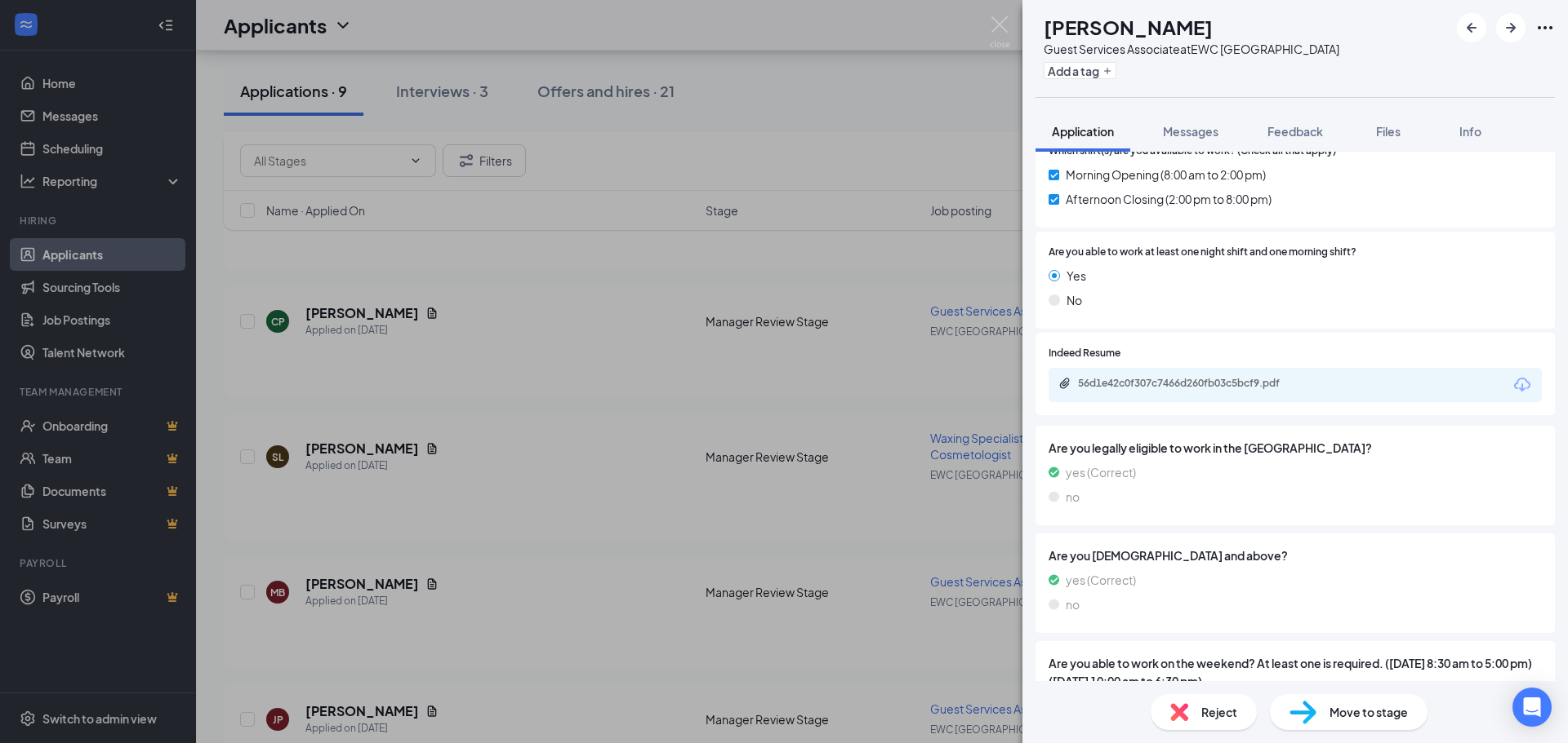
click at [1186, 387] on div "56d1e42c0f307c7466d260fb03c5bcf9.pdf" at bounding box center [1191, 383] width 229 height 13
click at [1005, 11] on div "CP [PERSON_NAME] Guest Services Associate at EWC [GEOGRAPHIC_DATA] Add a tag Ap…" at bounding box center [784, 371] width 1568 height 743
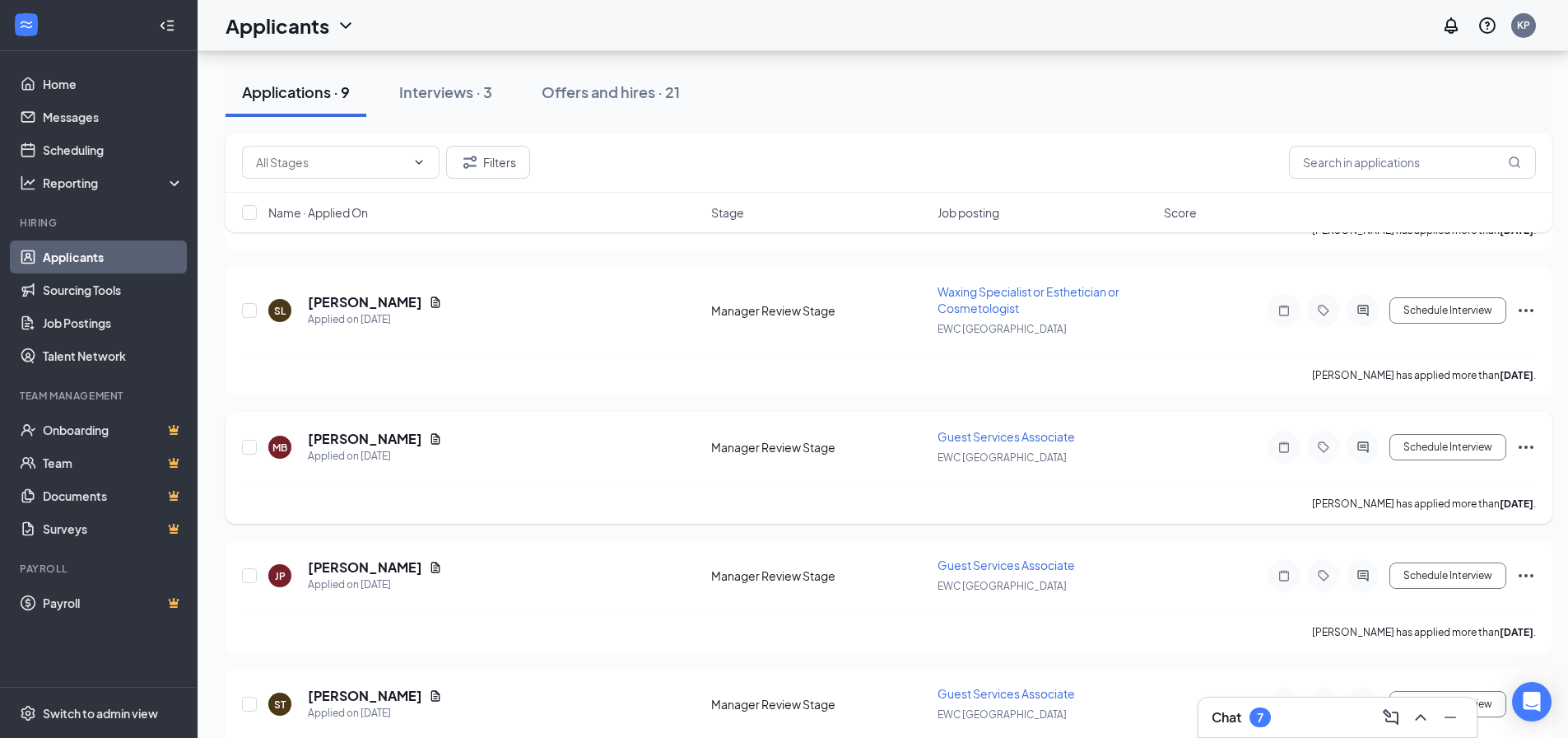
scroll to position [659, 0]
